Goal: Contribute content: Add original content to the website for others to see

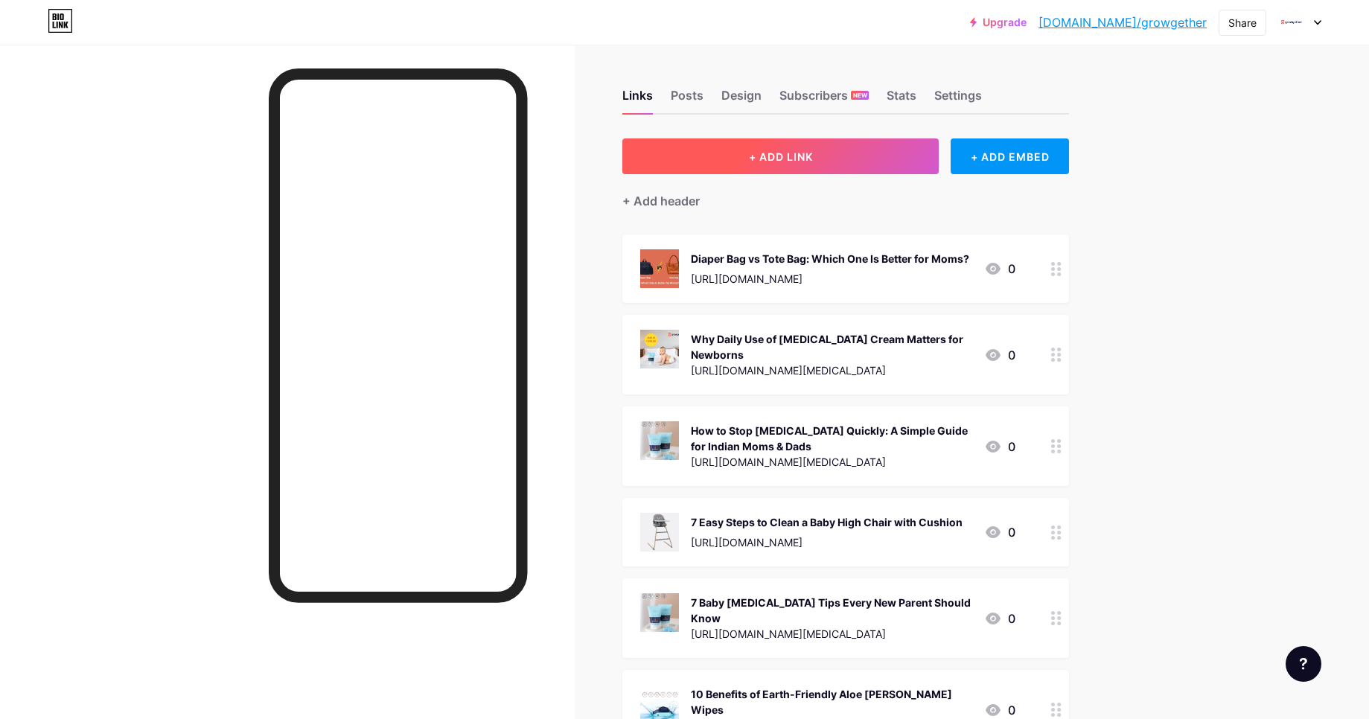
click at [798, 151] on span "+ ADD LINK" at bounding box center [781, 156] width 64 height 13
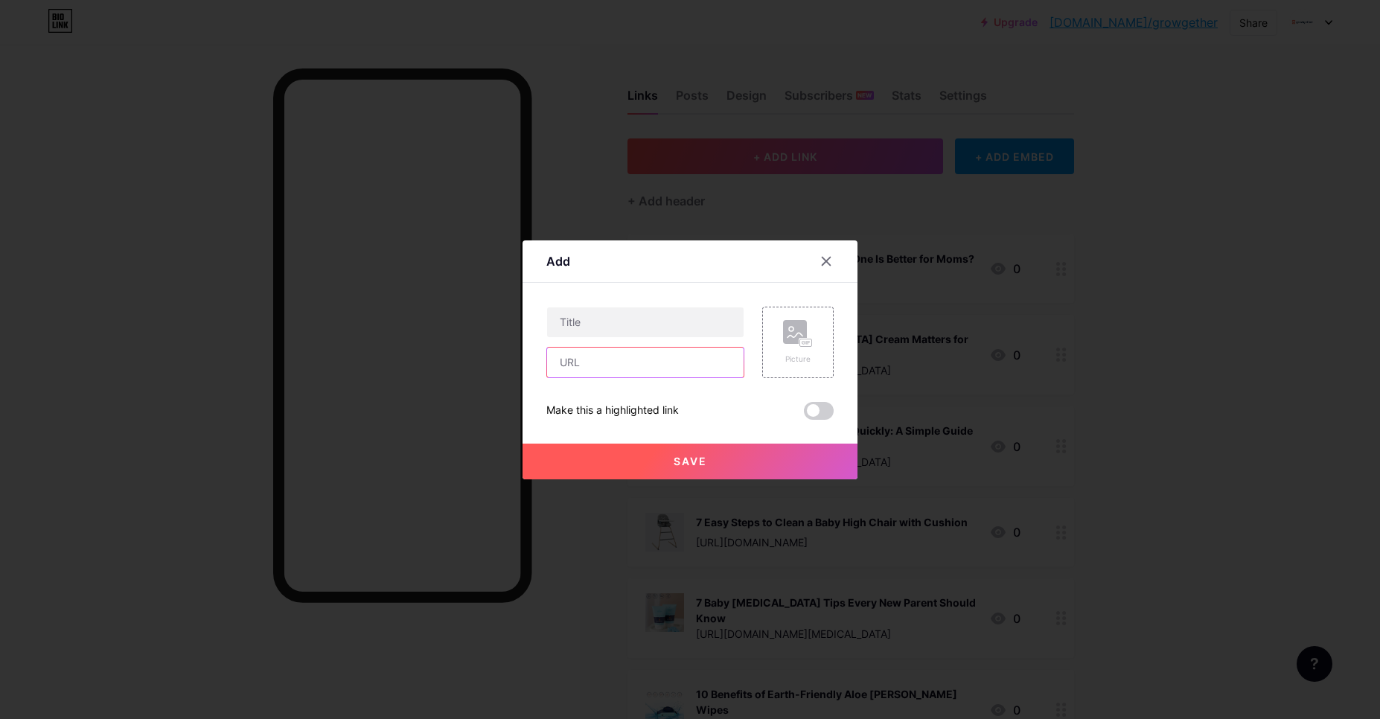
click at [592, 359] on input "text" at bounding box center [645, 363] width 197 height 30
paste input "[URL][DOMAIN_NAME]"
type input "[URL][DOMAIN_NAME]"
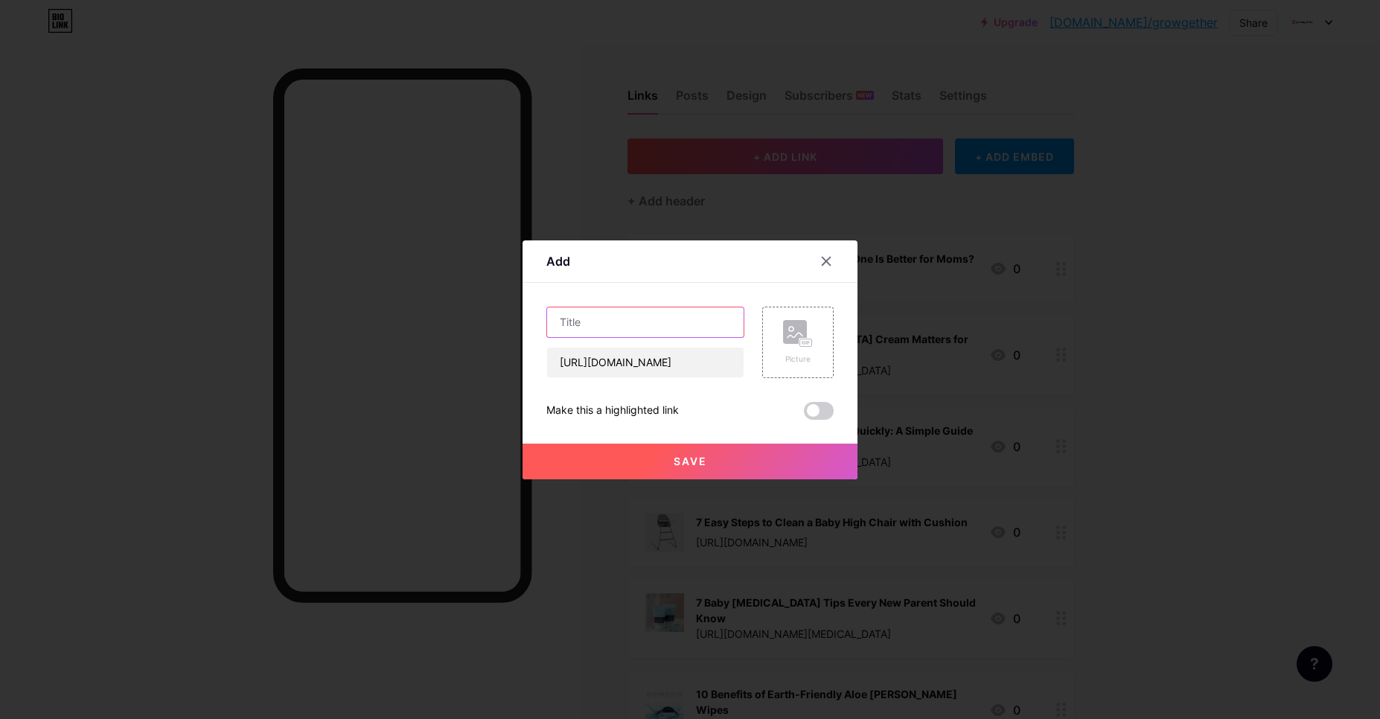
click at [639, 326] on input "text" at bounding box center [645, 322] width 197 height 30
paste input "Top 7 Tips to Keep Your Baby Crib Germ-Free"
type input "Top 7 Tips to Keep Your Baby Crib Germ-Free"
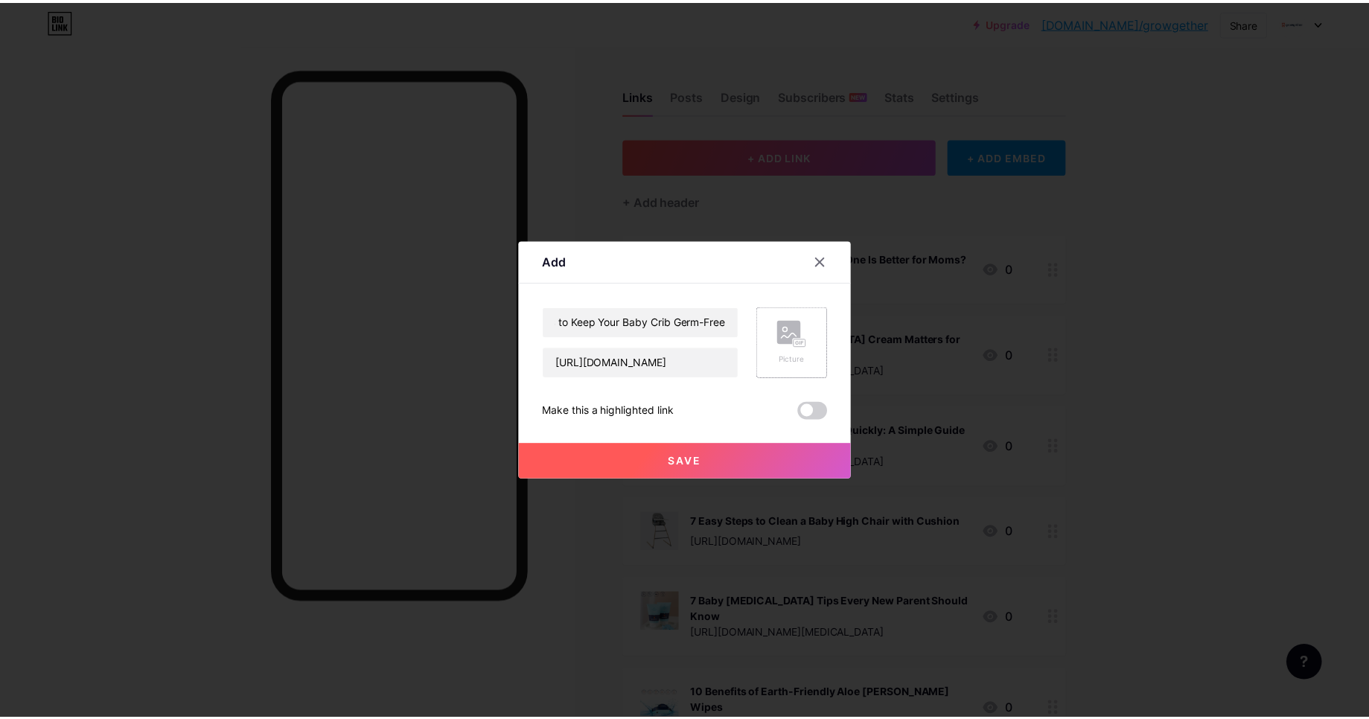
scroll to position [0, 0]
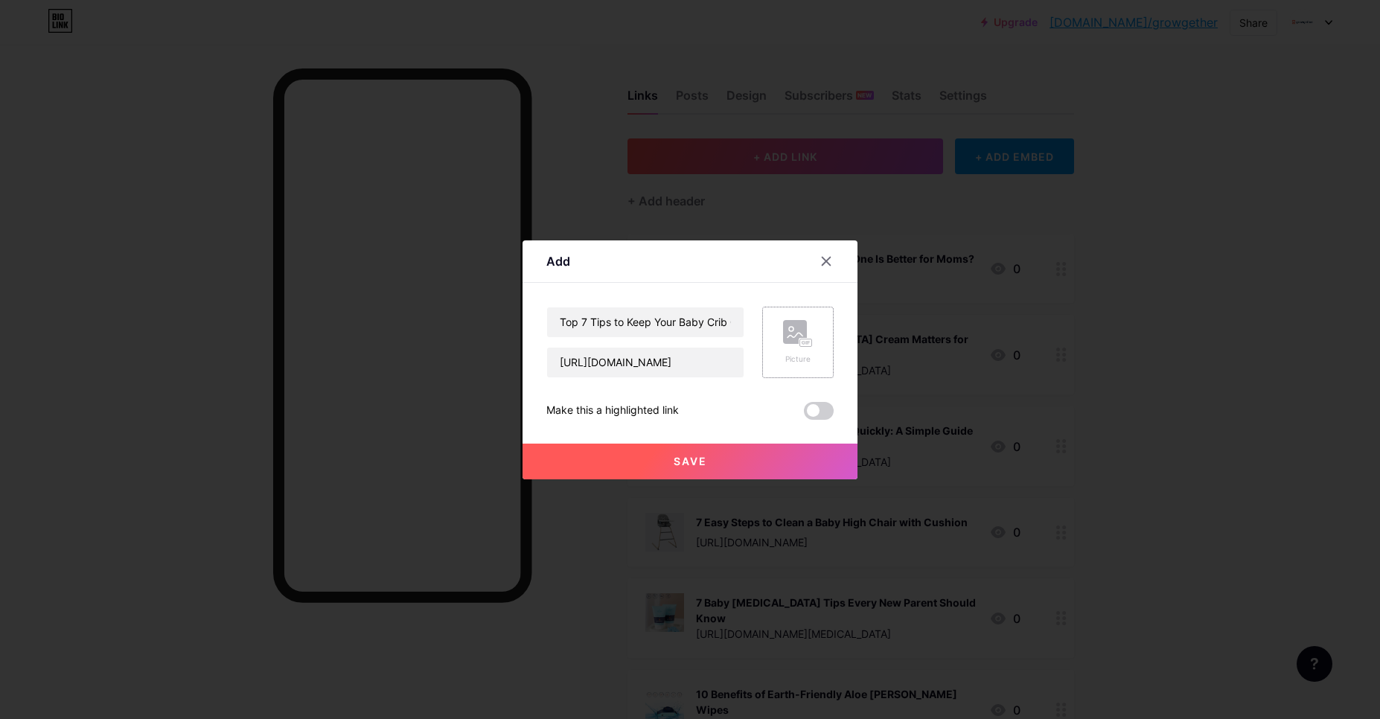
click at [807, 345] on rect at bounding box center [806, 342] width 13 height 9
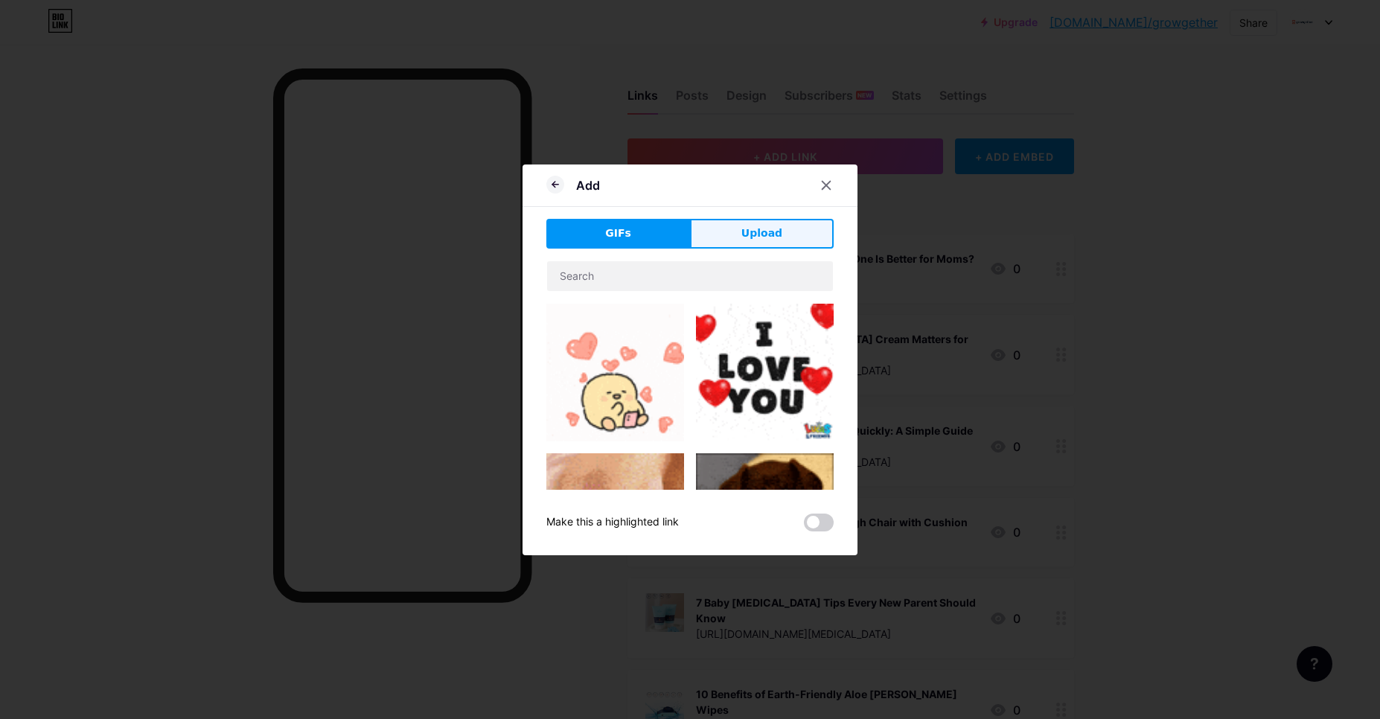
click at [731, 238] on button "Upload" at bounding box center [762, 234] width 144 height 30
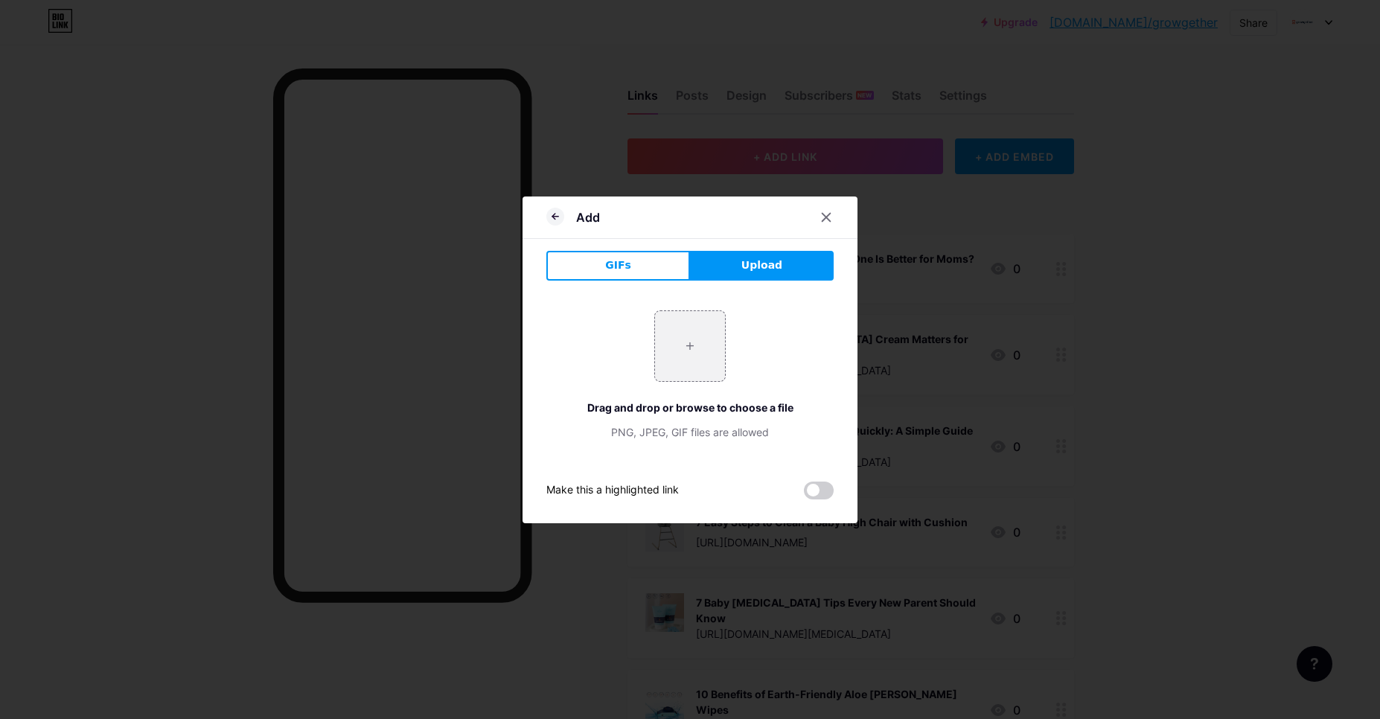
click at [748, 267] on span "Upload" at bounding box center [762, 266] width 41 height 16
click at [684, 348] on input "file" at bounding box center [690, 346] width 70 height 70
type input "C:\fakepath\crib blog .webp"
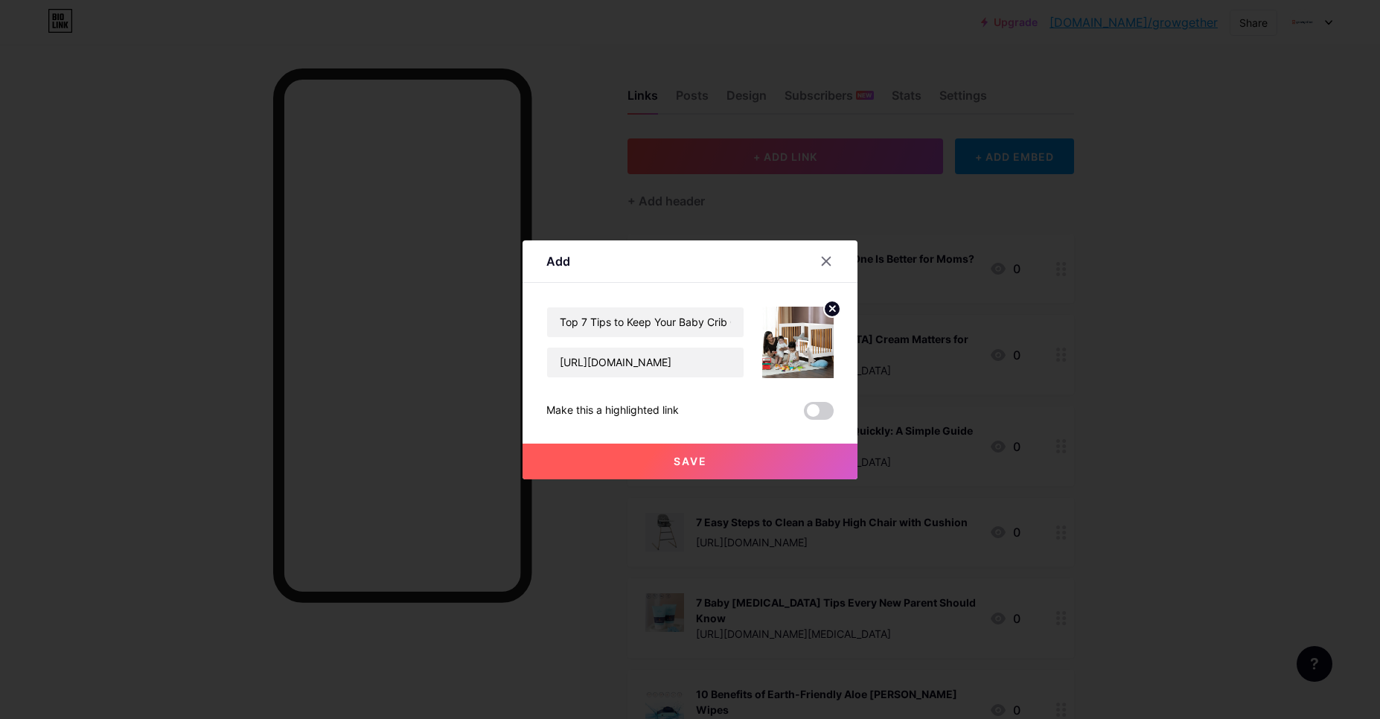
click at [674, 459] on span "Save" at bounding box center [691, 461] width 34 height 13
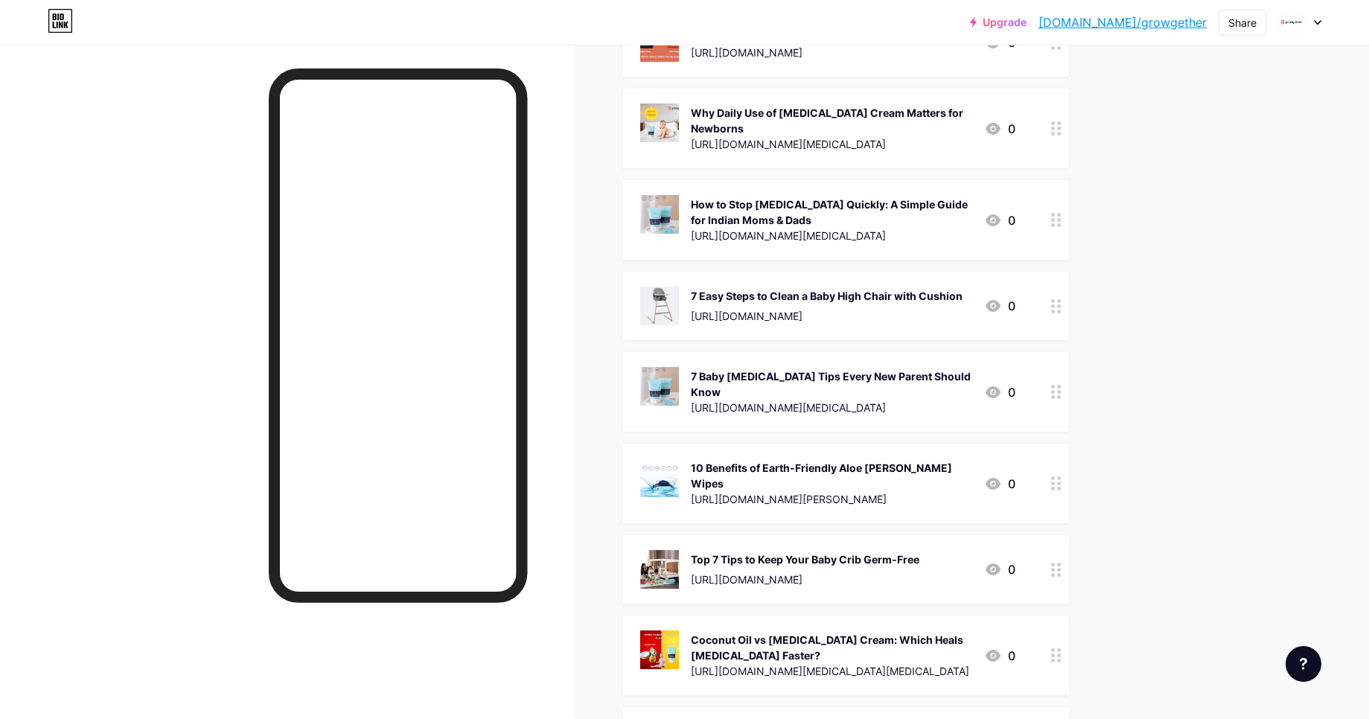
scroll to position [268, 0]
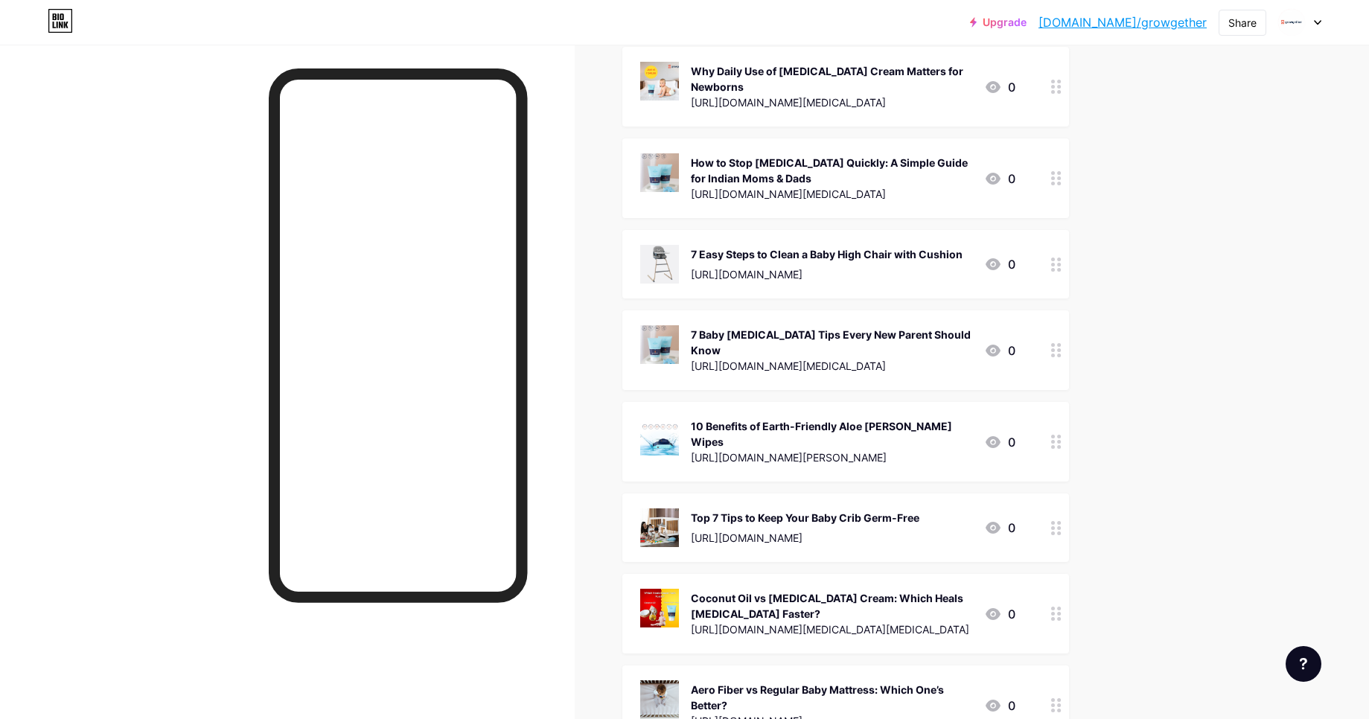
click at [1062, 521] on icon at bounding box center [1056, 528] width 10 height 14
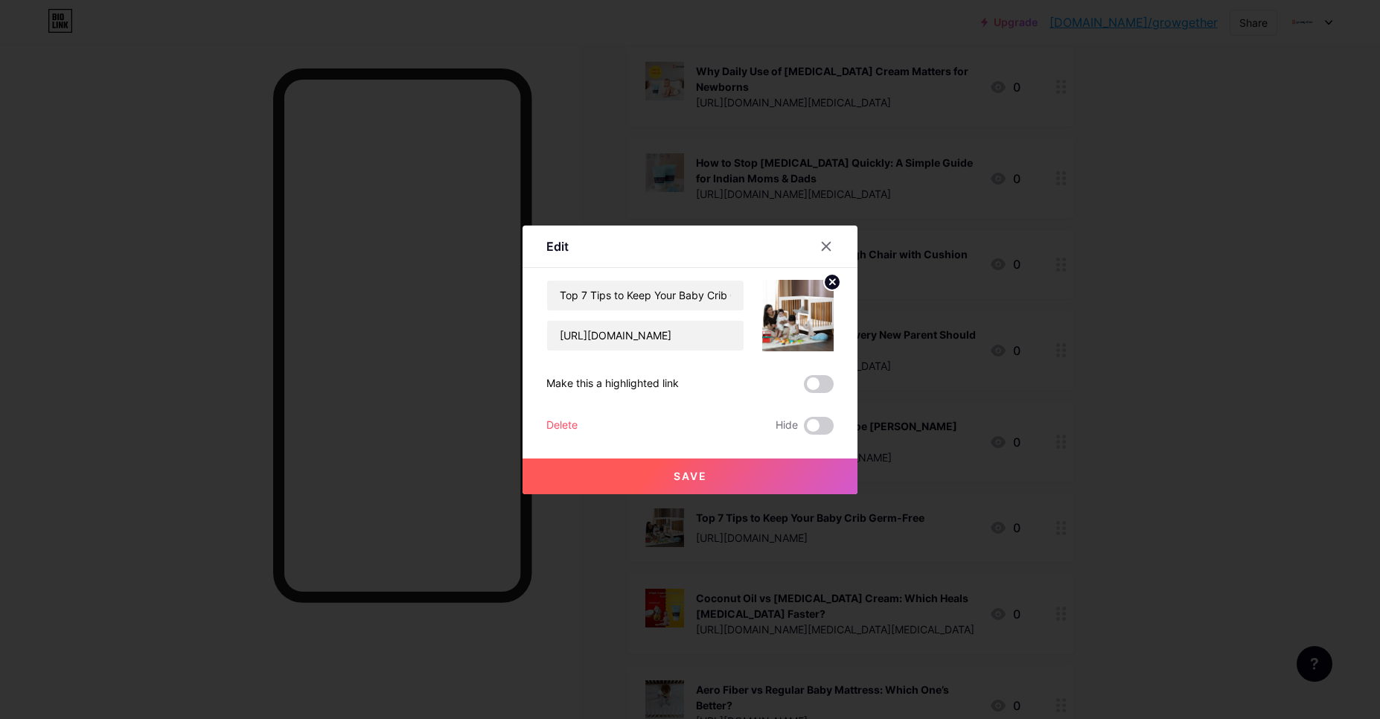
click at [1082, 485] on div at bounding box center [690, 359] width 1380 height 719
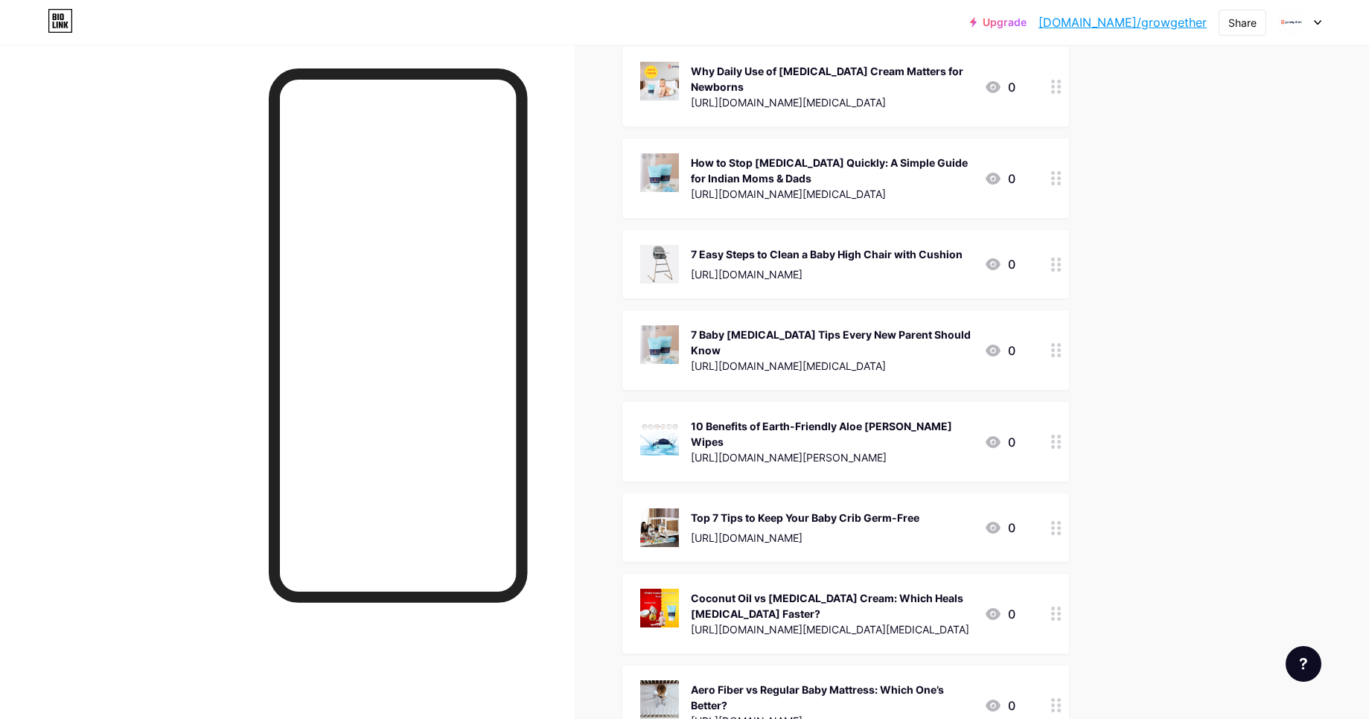
click at [1062, 435] on icon at bounding box center [1056, 442] width 10 height 14
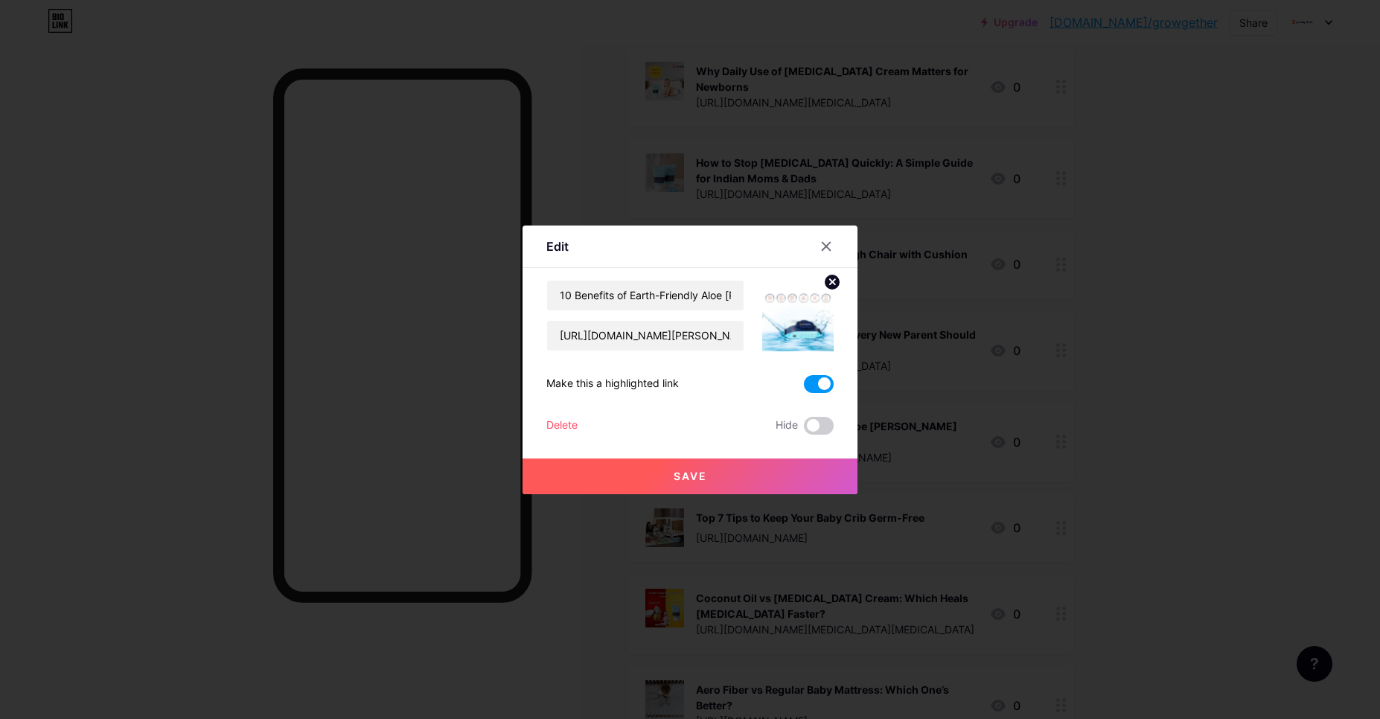
click at [804, 383] on span at bounding box center [819, 384] width 30 height 18
click at [804, 388] on input "checkbox" at bounding box center [804, 388] width 0 height 0
click at [816, 467] on button "Save" at bounding box center [690, 477] width 335 height 36
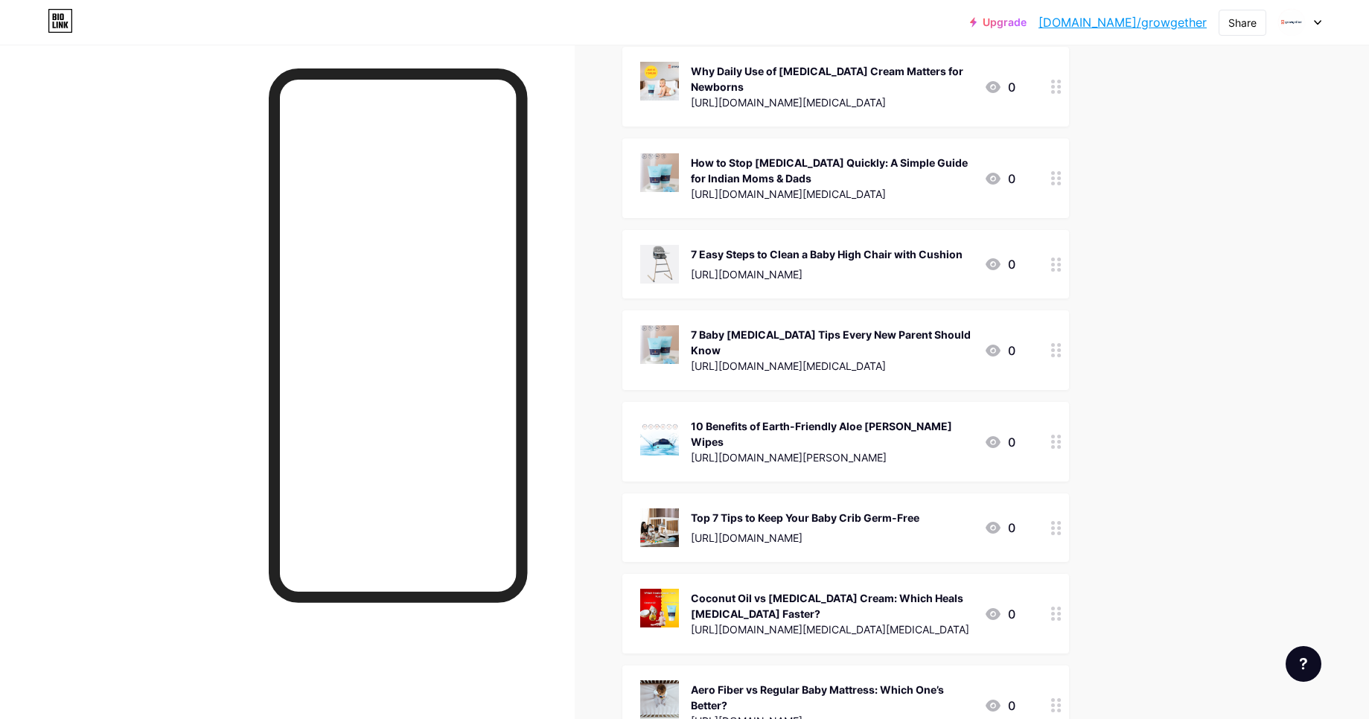
click at [1055, 526] on circle at bounding box center [1053, 528] width 4 height 4
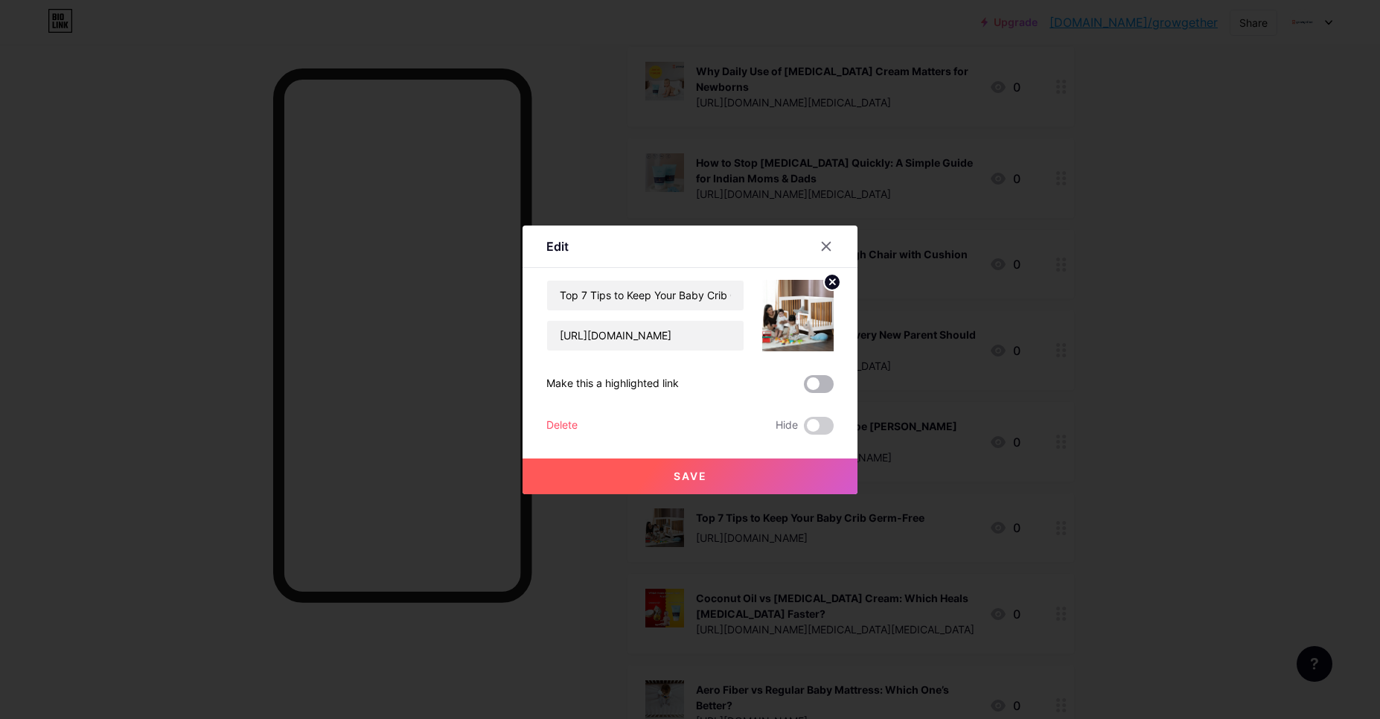
click at [804, 385] on span at bounding box center [819, 384] width 30 height 18
click at [804, 388] on input "checkbox" at bounding box center [804, 388] width 0 height 0
click at [751, 462] on button "Save" at bounding box center [690, 477] width 335 height 36
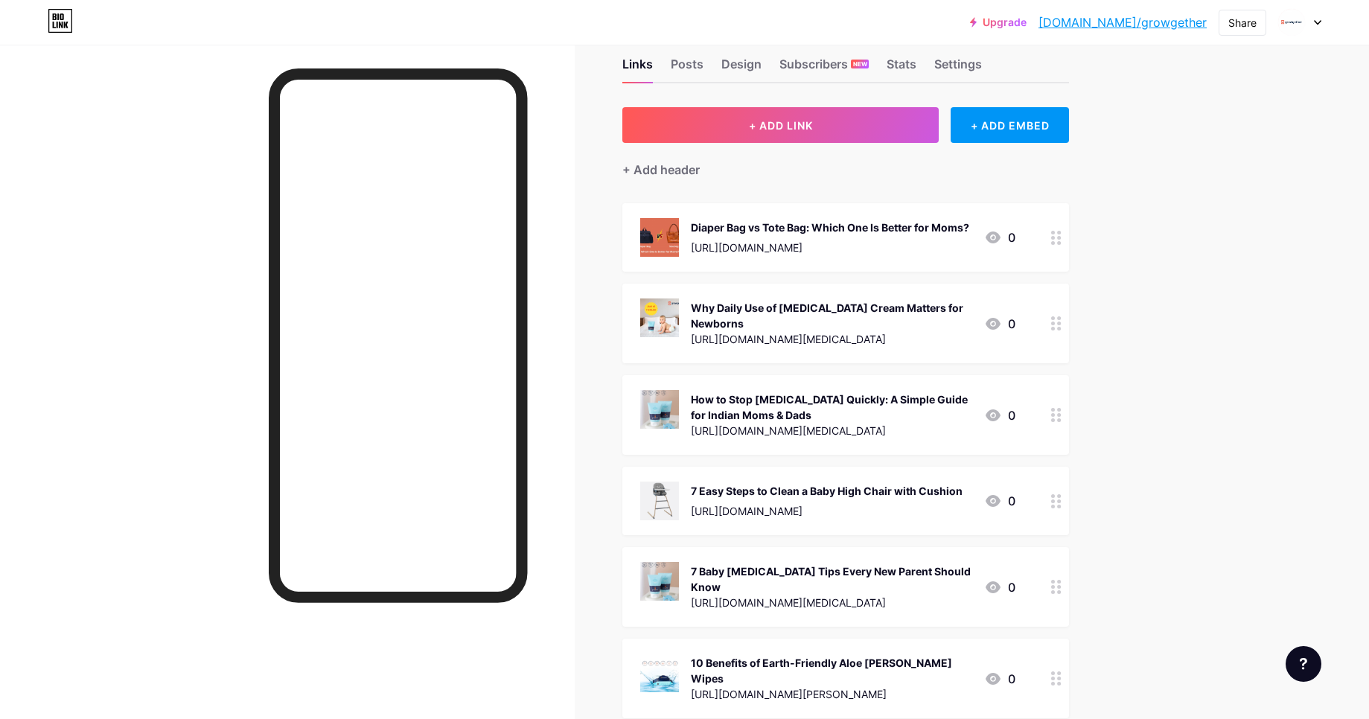
scroll to position [0, 0]
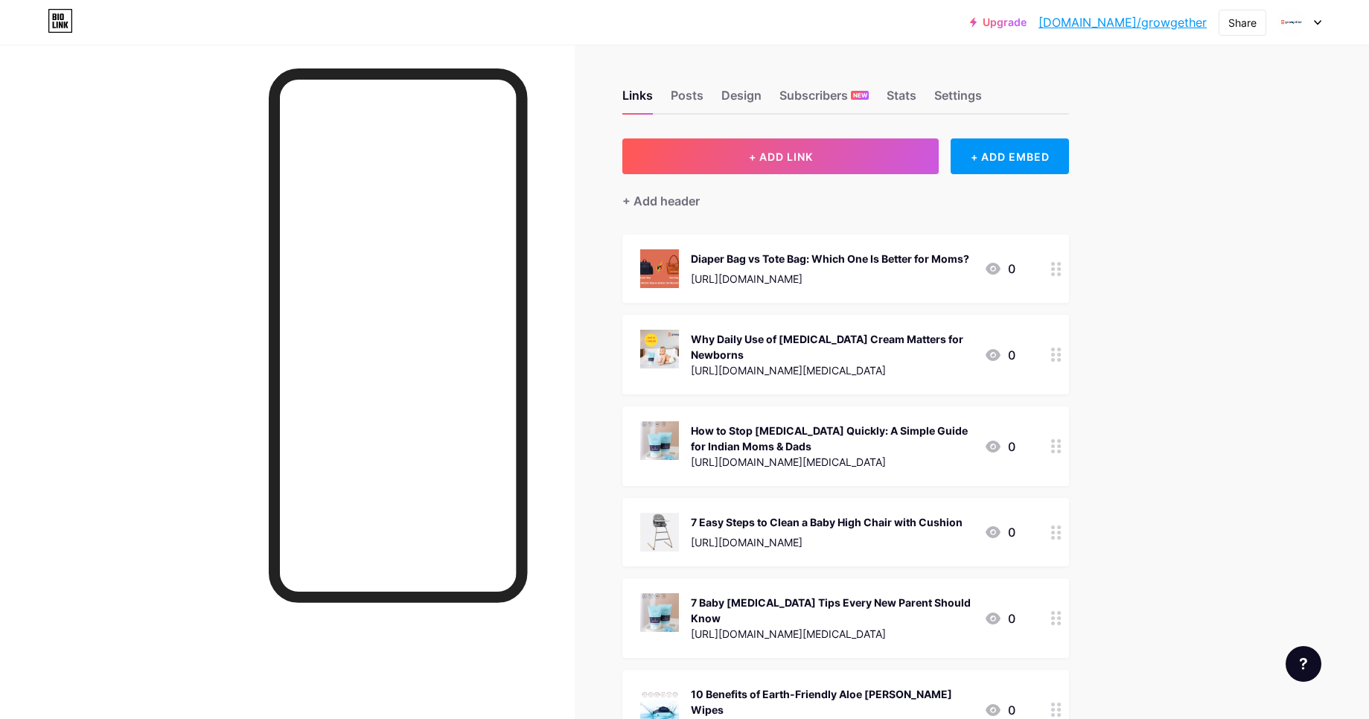
click at [1061, 270] on icon at bounding box center [1056, 269] width 10 height 14
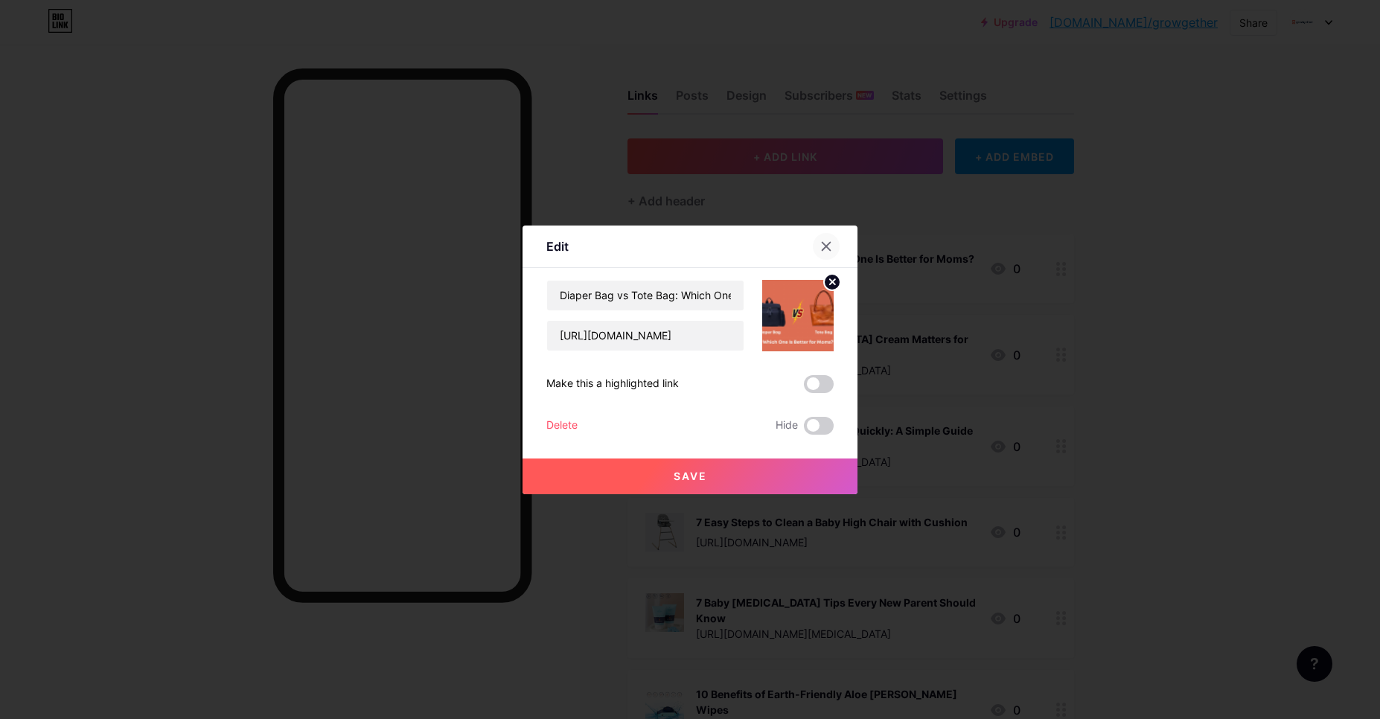
click at [826, 241] on icon at bounding box center [826, 246] width 12 height 12
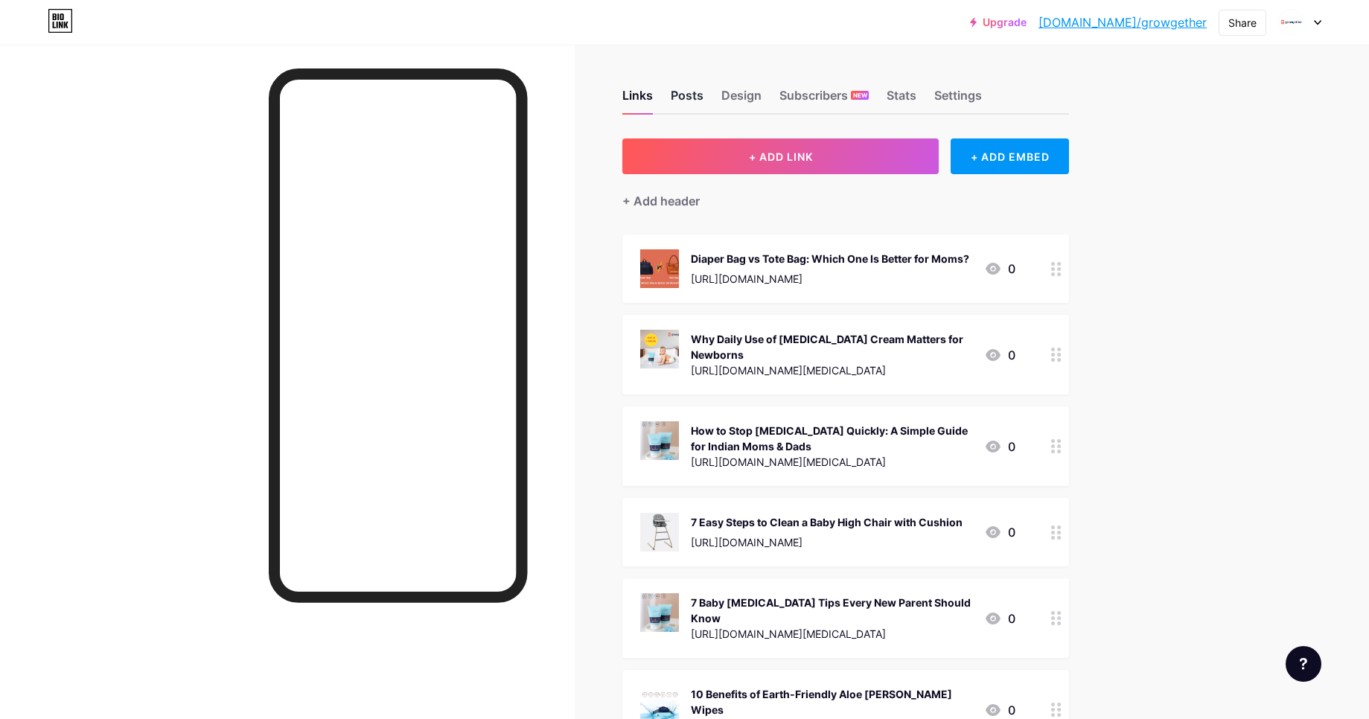
click at [683, 101] on div "Posts" at bounding box center [687, 99] width 33 height 27
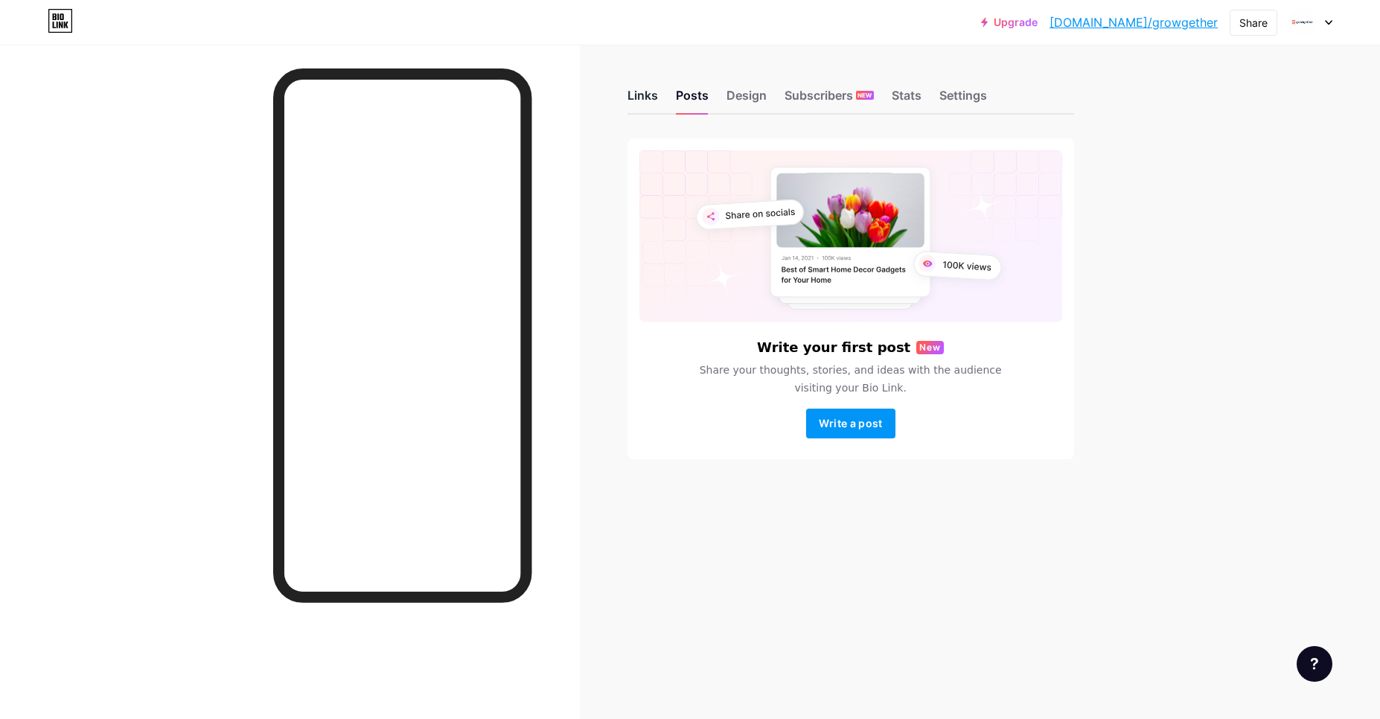
click at [628, 96] on div "Links" at bounding box center [643, 99] width 31 height 27
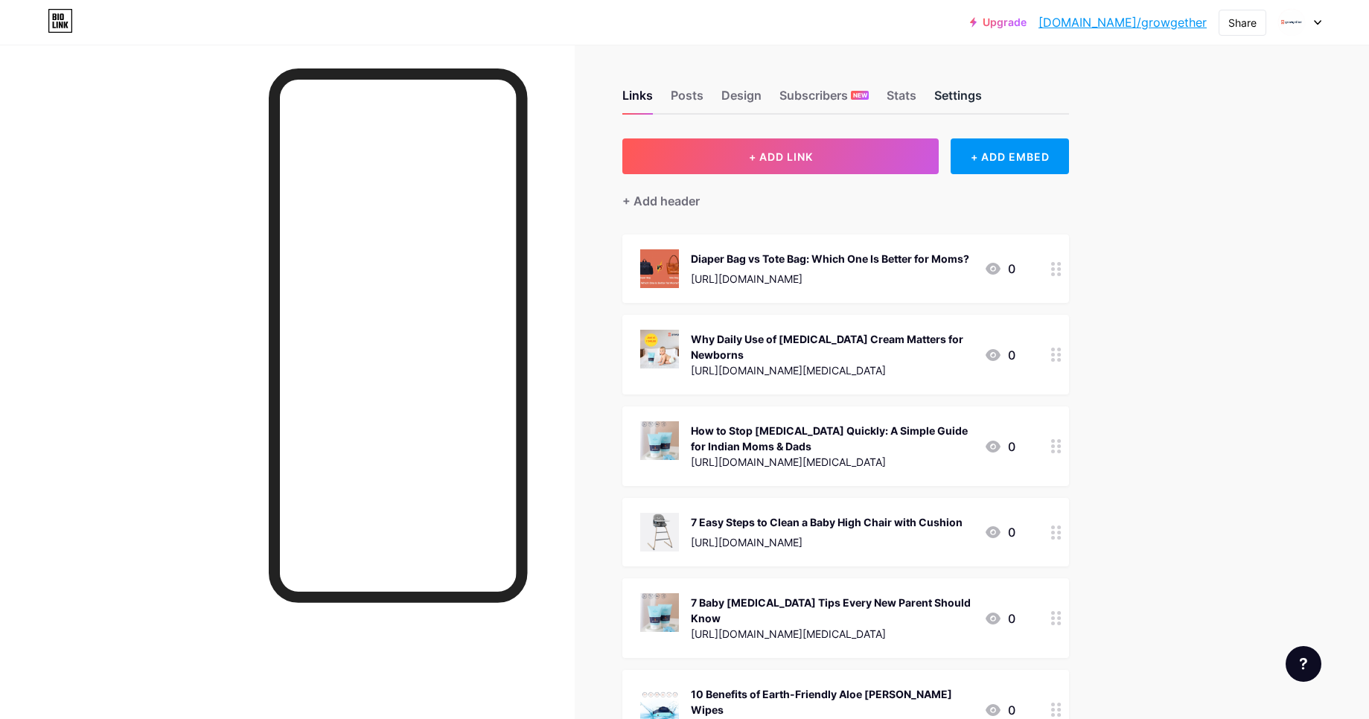
click at [955, 87] on div "Settings" at bounding box center [958, 99] width 48 height 27
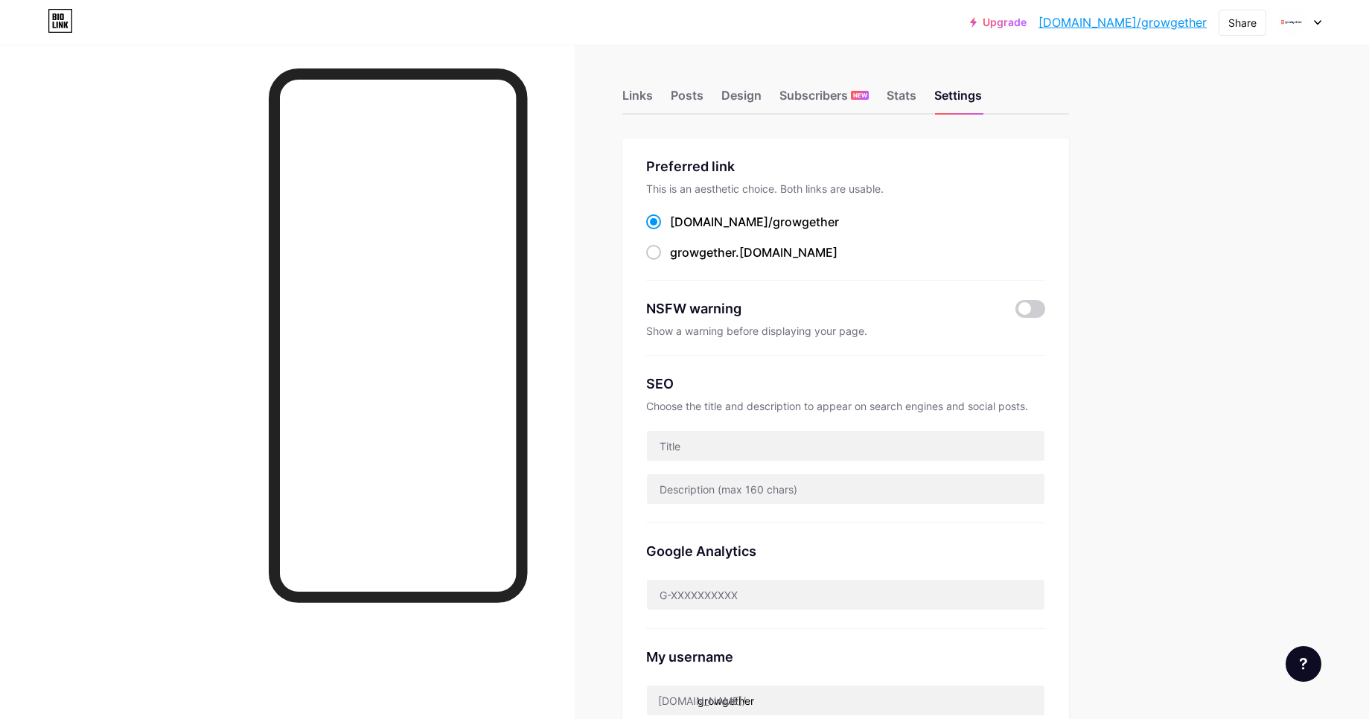
click at [1243, 133] on div "Upgrade [DOMAIN_NAME]/growge... [DOMAIN_NAME]/growgether Share Switch accounts …" at bounding box center [684, 583] width 1369 height 1166
click at [653, 93] on div "Links" at bounding box center [637, 99] width 31 height 27
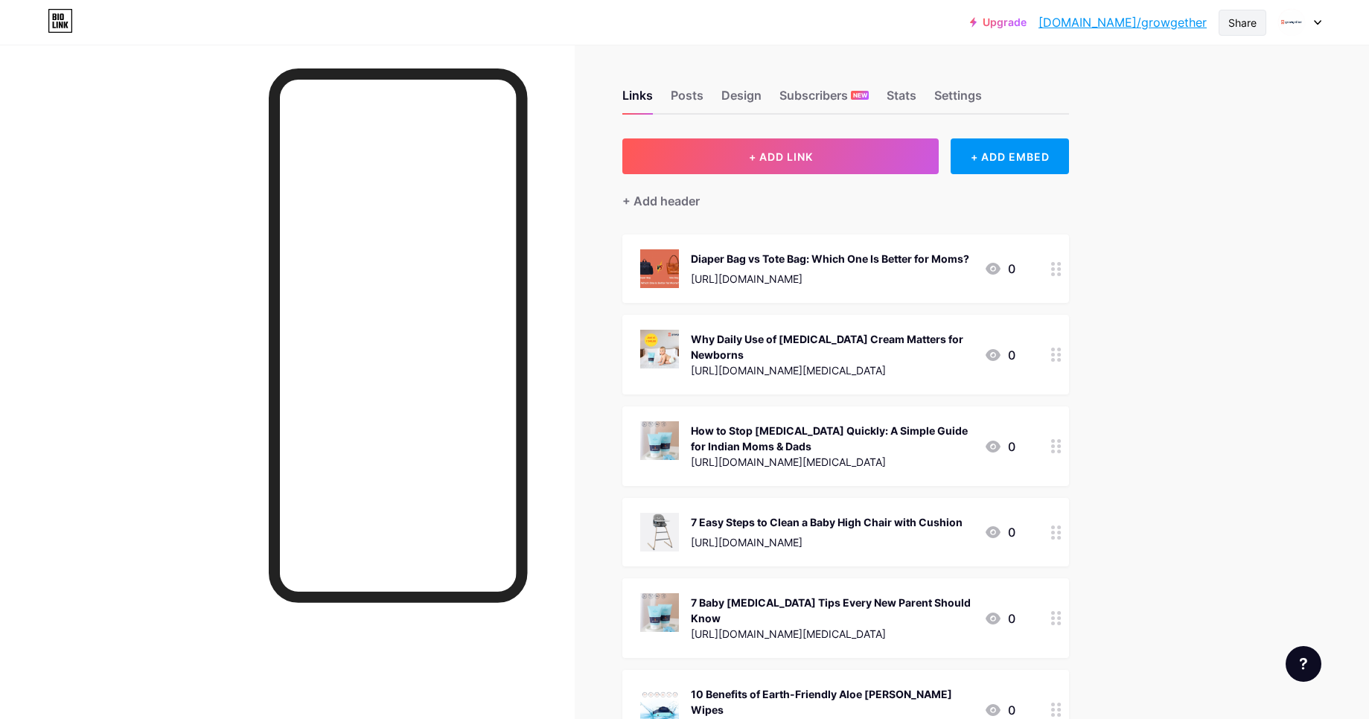
click at [1237, 19] on div "Share" at bounding box center [1242, 23] width 28 height 16
click at [1120, 77] on div "Copy link" at bounding box center [1118, 77] width 55 height 18
